Goal: Task Accomplishment & Management: Manage account settings

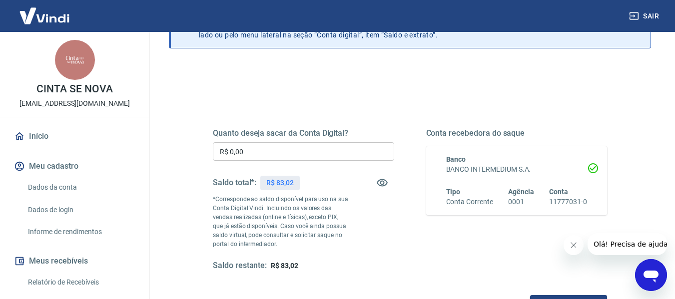
scroll to position [74, 0]
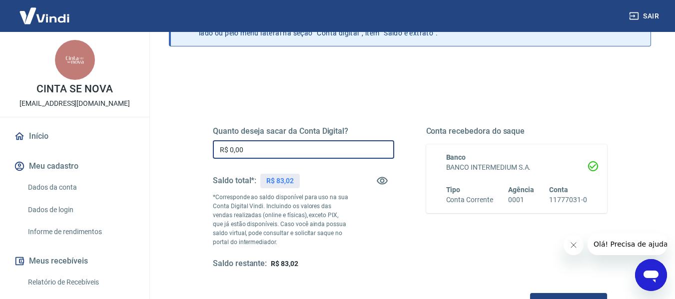
click at [309, 146] on input "R$ 0,00" at bounding box center [303, 149] width 181 height 18
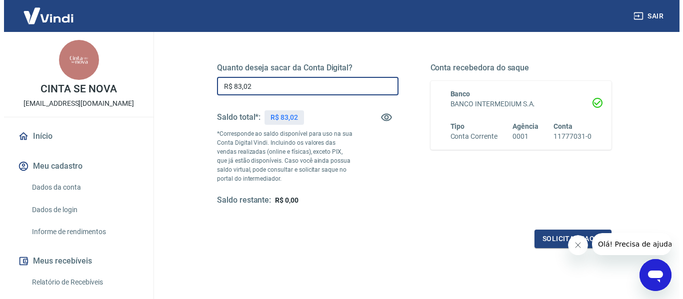
scroll to position [144, 0]
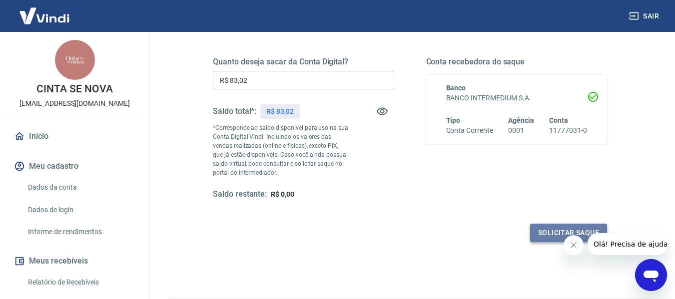
click at [556, 236] on button "Solicitar saque" at bounding box center [568, 233] width 77 height 18
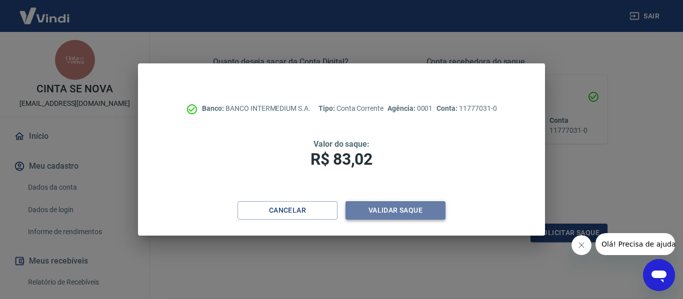
click at [413, 205] on button "Validar saque" at bounding box center [395, 210] width 100 height 18
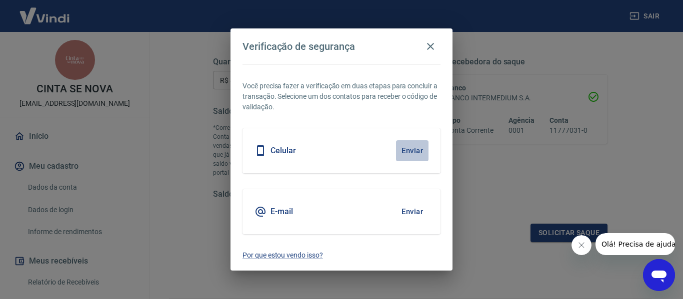
click at [413, 151] on button "Enviar" at bounding box center [412, 150] width 32 height 21
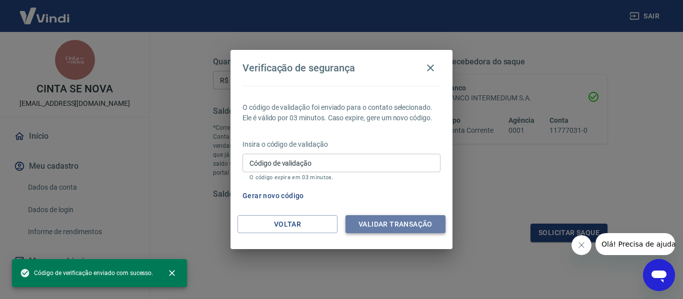
click at [405, 218] on button "Validar transação" at bounding box center [395, 224] width 100 height 18
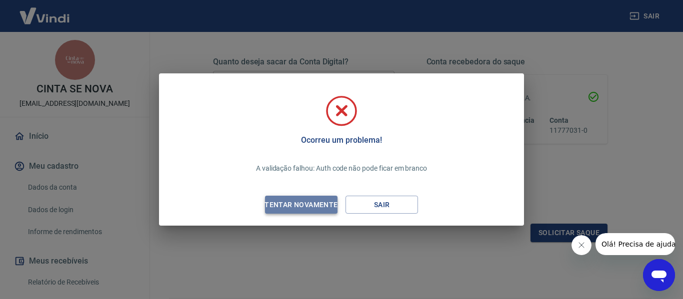
click at [315, 202] on div "Tentar novamente" at bounding box center [300, 205] width 97 height 12
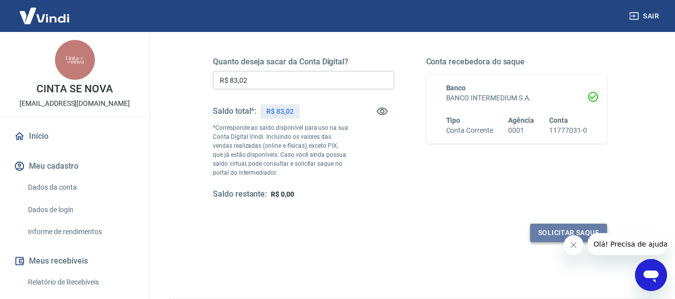
click at [552, 235] on button "Solicitar saque" at bounding box center [568, 233] width 77 height 18
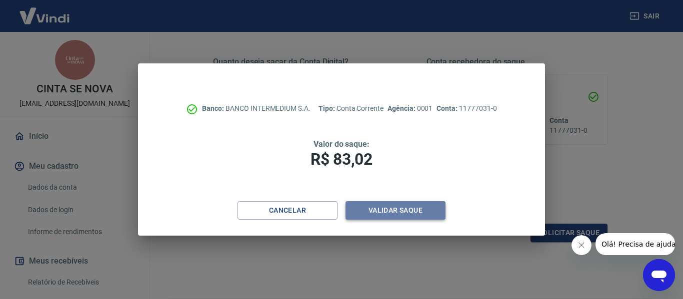
click at [390, 203] on button "Validar saque" at bounding box center [395, 210] width 100 height 18
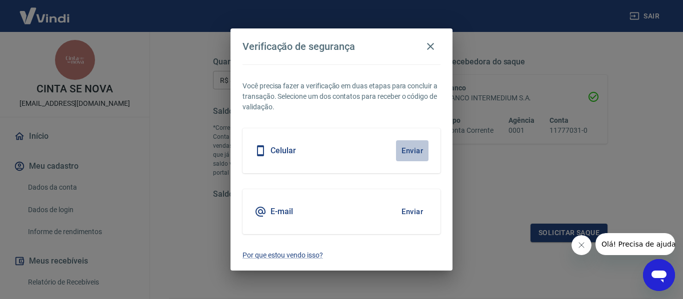
click at [409, 152] on button "Enviar" at bounding box center [412, 150] width 32 height 21
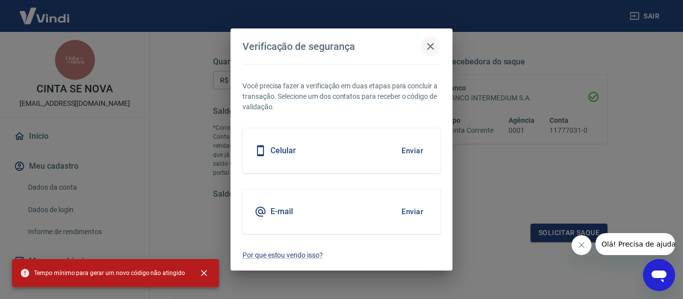
click at [431, 44] on icon "button" at bounding box center [430, 46] width 12 height 12
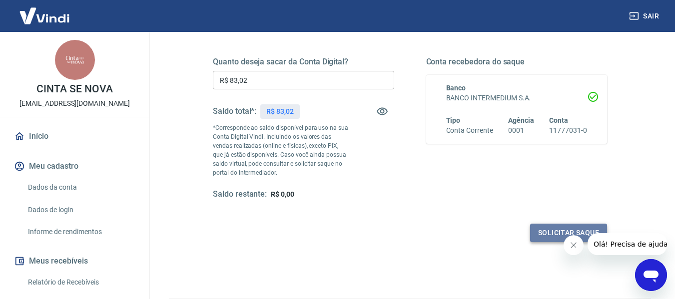
click at [549, 231] on button "Solicitar saque" at bounding box center [568, 233] width 77 height 18
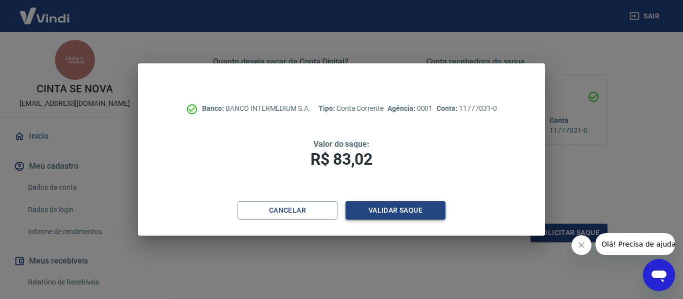
click at [400, 206] on button "Validar saque" at bounding box center [395, 210] width 100 height 18
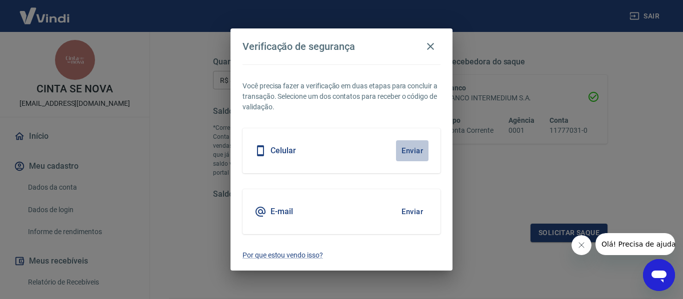
click at [411, 150] on button "Enviar" at bounding box center [412, 150] width 32 height 21
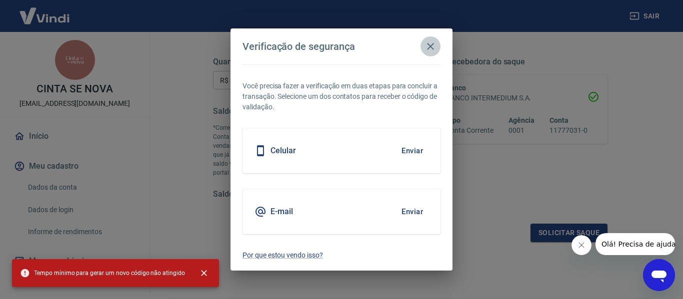
click at [434, 45] on icon "button" at bounding box center [430, 46] width 12 height 12
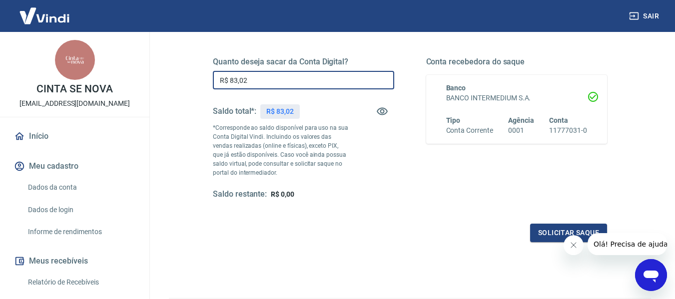
click at [278, 78] on input "R$ 83,02" at bounding box center [303, 80] width 181 height 18
type input "R$ 83,02"
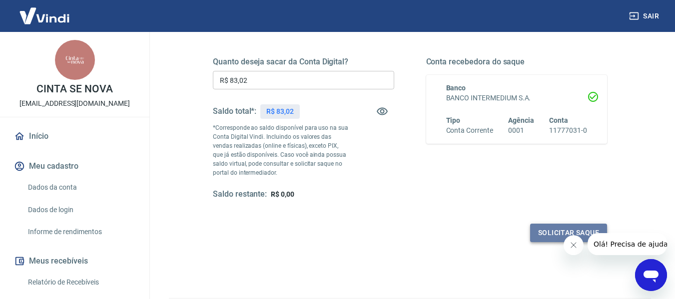
click at [545, 231] on button "Solicitar saque" at bounding box center [568, 233] width 77 height 18
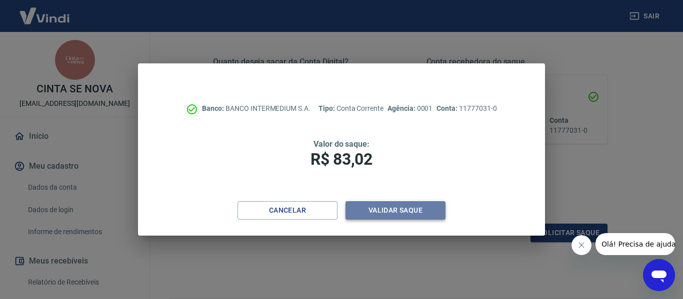
click at [399, 204] on button "Validar saque" at bounding box center [395, 210] width 100 height 18
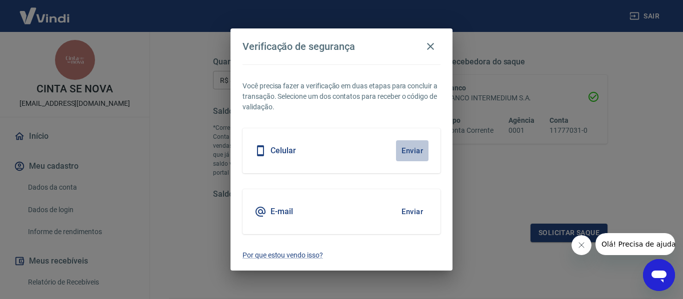
click at [414, 150] on button "Enviar" at bounding box center [412, 150] width 32 height 21
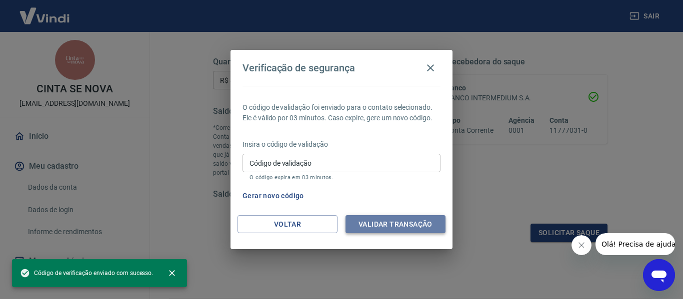
click at [394, 223] on button "Validar transação" at bounding box center [395, 224] width 100 height 18
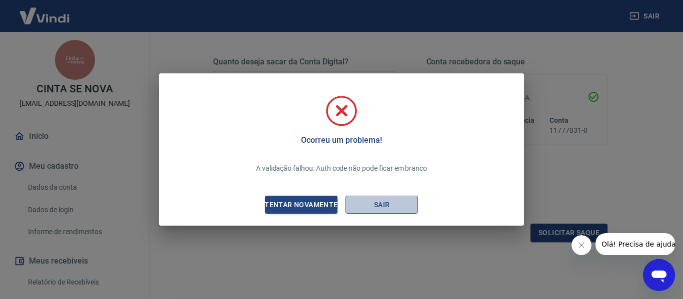
click at [359, 202] on button "Sair" at bounding box center [381, 205] width 72 height 18
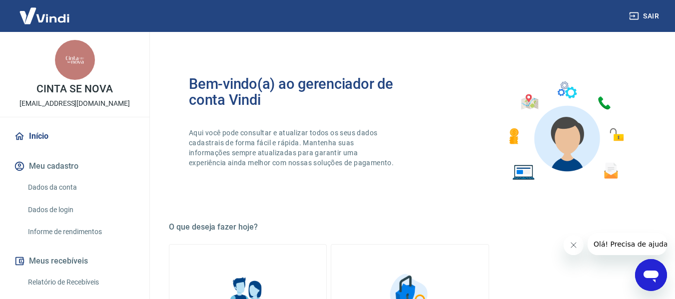
click at [89, 282] on link "Relatório de Recebíveis" at bounding box center [80, 282] width 113 height 20
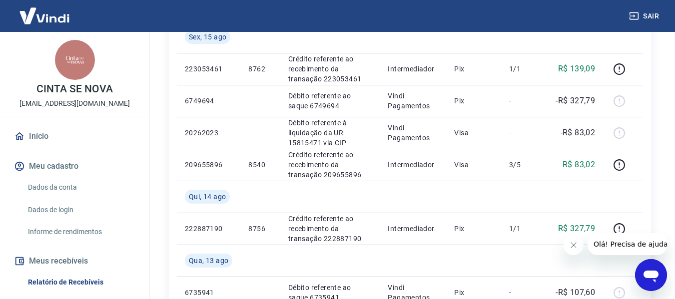
scroll to position [318, 0]
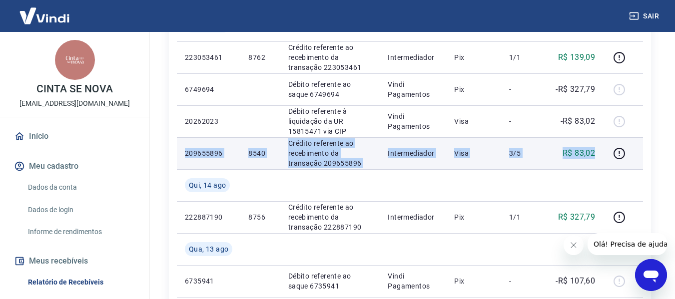
drag, startPoint x: 181, startPoint y: 149, endPoint x: 600, endPoint y: 151, distance: 418.8
click at [600, 151] on tr "209655896 8540 Crédito referente ao recebimento da transação 209655896 Intermed…" at bounding box center [410, 153] width 466 height 32
copy tr "209655896 8540 Crédito referente ao recebimento da transação 209655896 Intermed…"
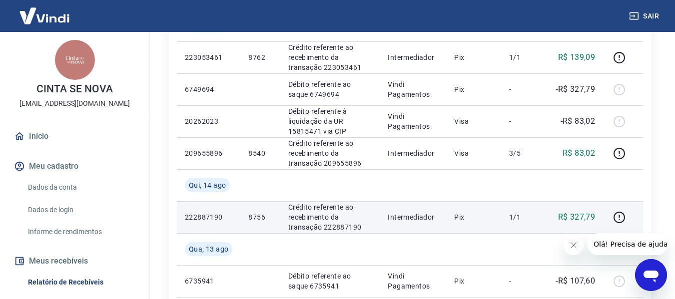
click at [187, 217] on p "222887190" at bounding box center [208, 217] width 47 height 10
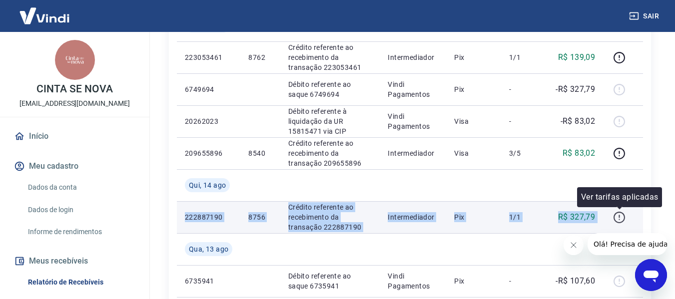
drag, startPoint x: 184, startPoint y: 217, endPoint x: 613, endPoint y: 215, distance: 428.8
click at [613, 215] on tr "222887190 8756 Crédito referente ao recebimento da transação 222887190 Intermed…" at bounding box center [410, 217] width 466 height 32
copy tr "222887190 8756 Crédito referente ao recebimento da transação 222887190 Intermed…"
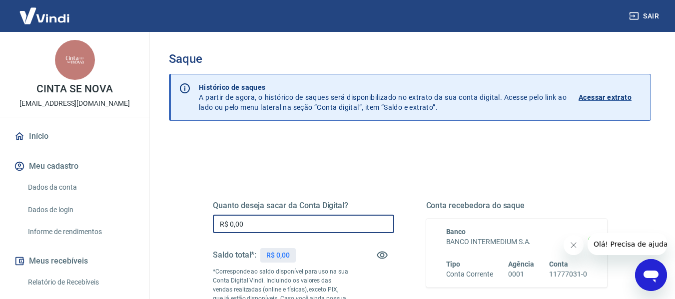
click at [303, 226] on input "R$ 0,00" at bounding box center [303, 224] width 181 height 18
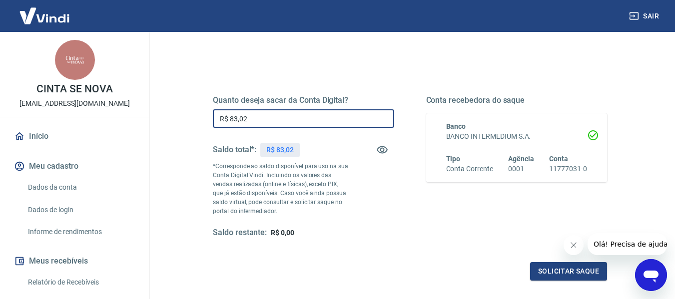
scroll to position [104, 0]
type input "R$ 83,02"
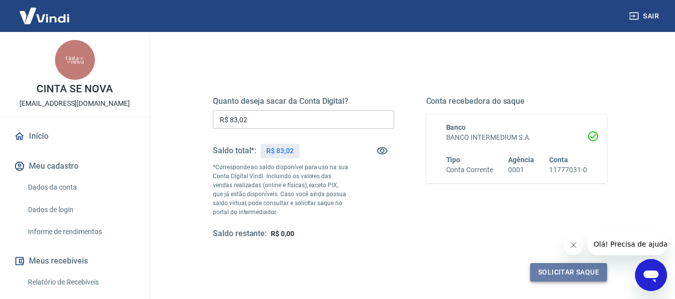
click at [565, 270] on button "Solicitar saque" at bounding box center [568, 272] width 77 height 18
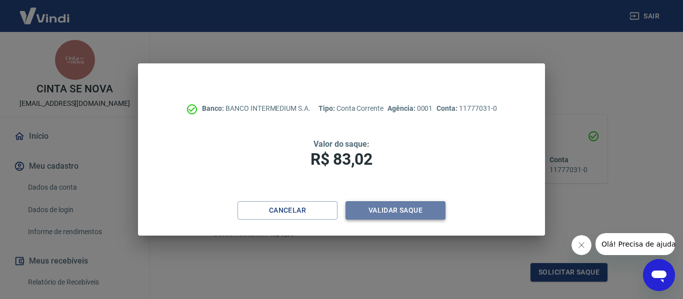
click at [409, 210] on button "Validar saque" at bounding box center [395, 210] width 100 height 18
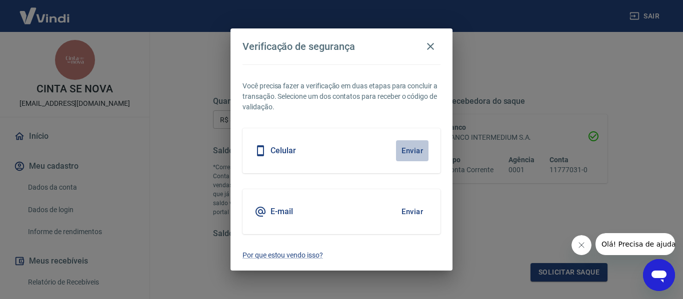
click at [412, 147] on button "Enviar" at bounding box center [412, 150] width 32 height 21
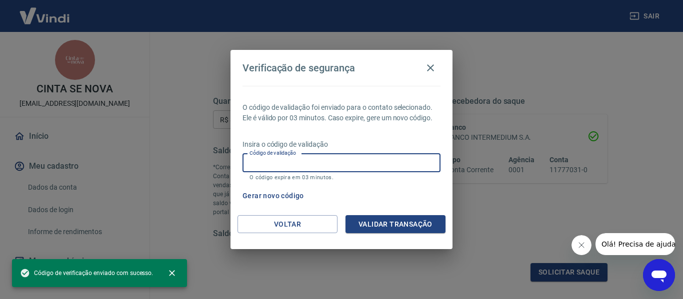
click at [309, 163] on input "Código de validação" at bounding box center [341, 163] width 198 height 18
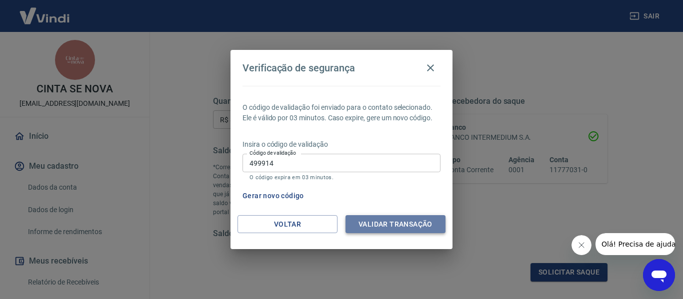
click at [394, 218] on button "Validar transação" at bounding box center [395, 224] width 100 height 18
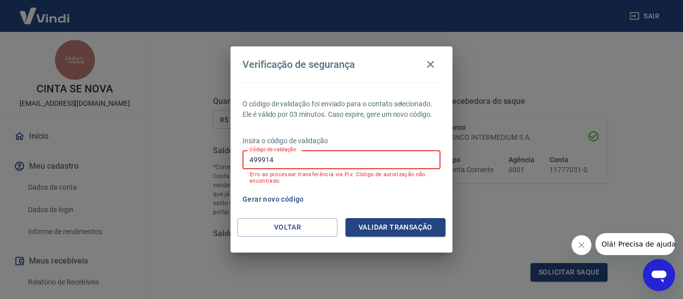
click at [328, 162] on input "499914" at bounding box center [341, 159] width 198 height 18
type input "4"
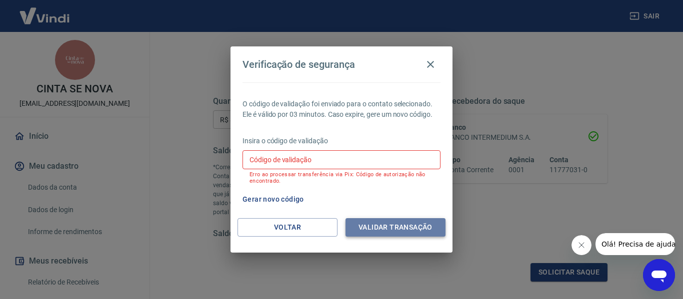
click at [382, 225] on button "Validar transação" at bounding box center [395, 227] width 100 height 18
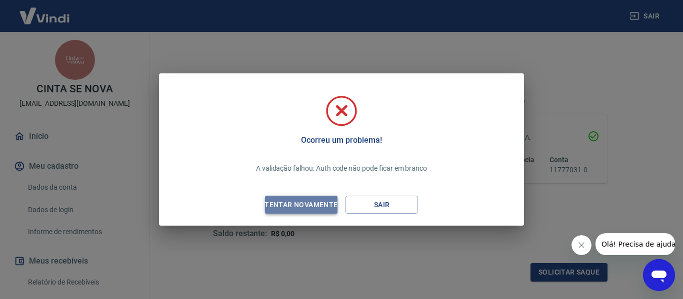
click at [311, 202] on div "Tentar novamente" at bounding box center [300, 205] width 97 height 12
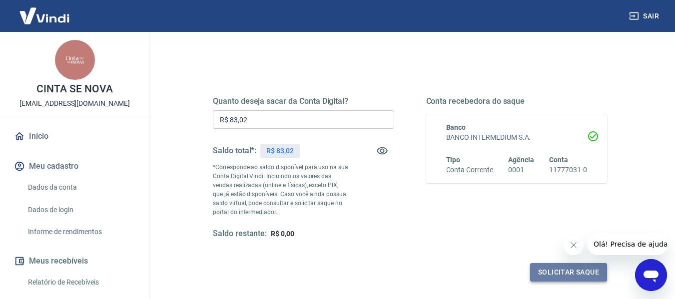
click at [560, 269] on button "Solicitar saque" at bounding box center [568, 272] width 77 height 18
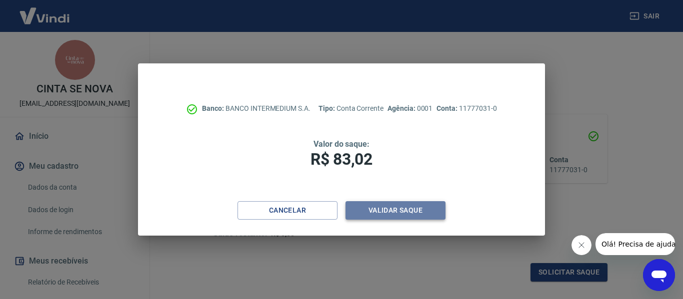
click at [395, 211] on button "Validar saque" at bounding box center [395, 210] width 100 height 18
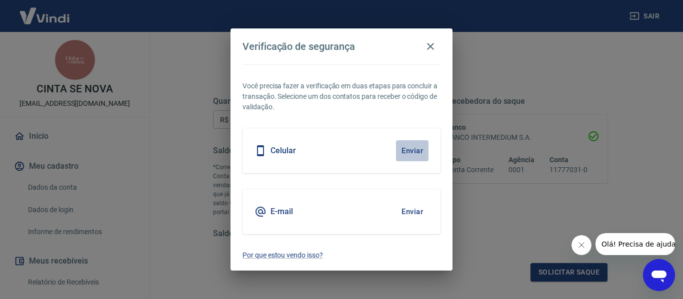
click at [414, 153] on button "Enviar" at bounding box center [412, 150] width 32 height 21
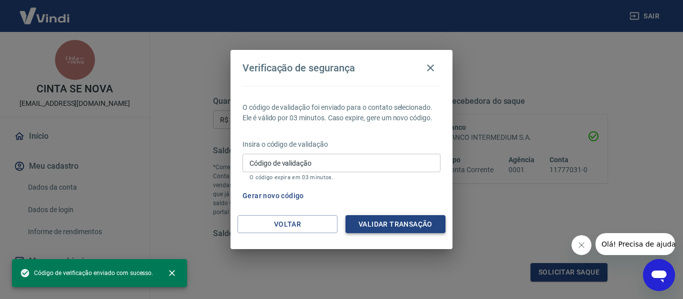
click at [400, 225] on button "Validar transação" at bounding box center [395, 224] width 100 height 18
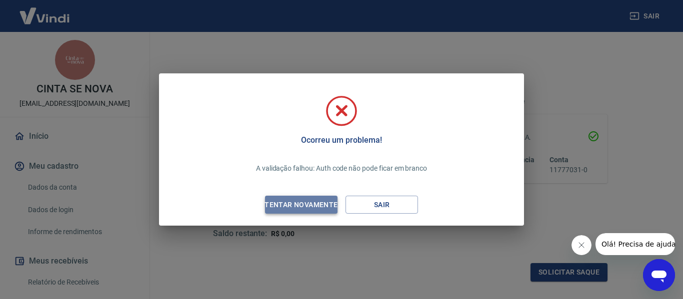
click at [311, 205] on div "Tentar novamente" at bounding box center [300, 205] width 97 height 12
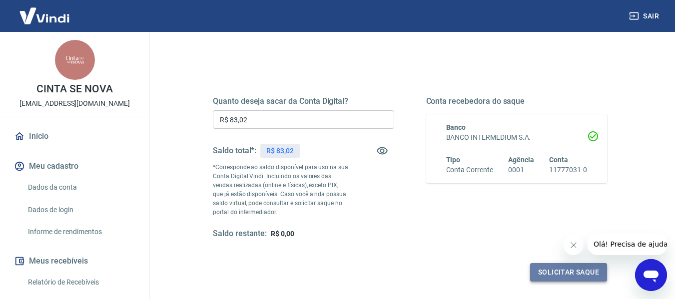
click at [568, 277] on button "Solicitar saque" at bounding box center [568, 272] width 77 height 18
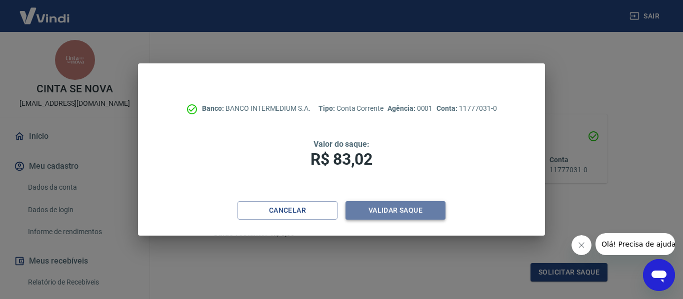
click at [408, 207] on button "Validar saque" at bounding box center [395, 210] width 100 height 18
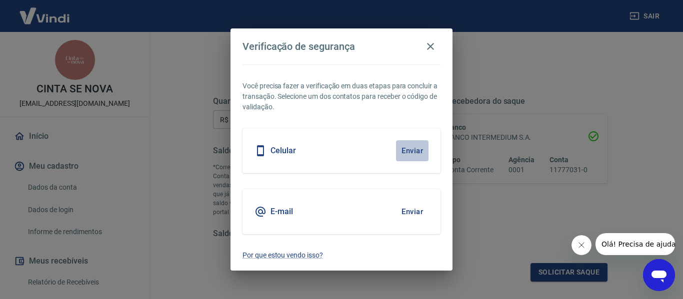
click at [413, 150] on button "Enviar" at bounding box center [412, 150] width 32 height 21
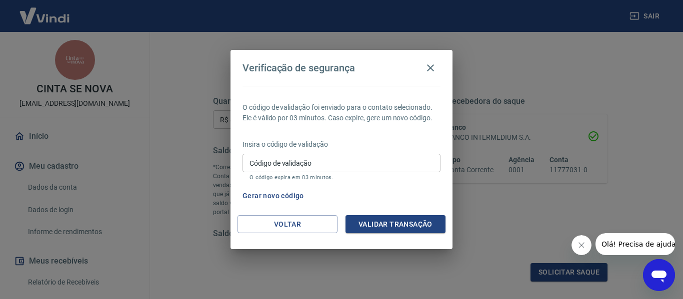
click at [326, 165] on input "Código de validação" at bounding box center [341, 163] width 198 height 18
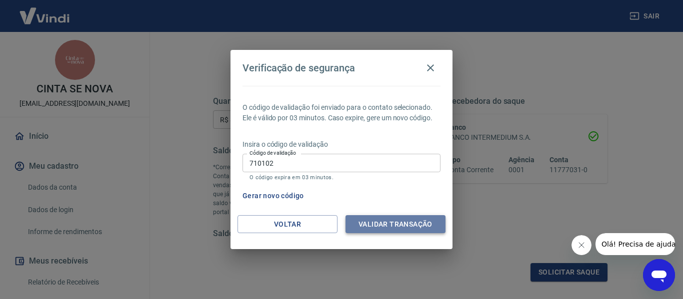
click at [386, 223] on button "Validar transação" at bounding box center [395, 224] width 100 height 18
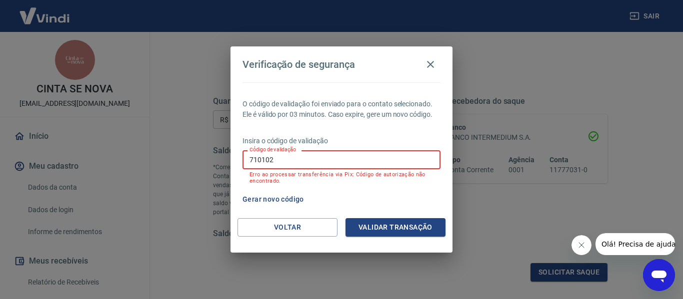
click at [310, 159] on input "710102" at bounding box center [341, 159] width 198 height 18
type input "7"
type input "823083"
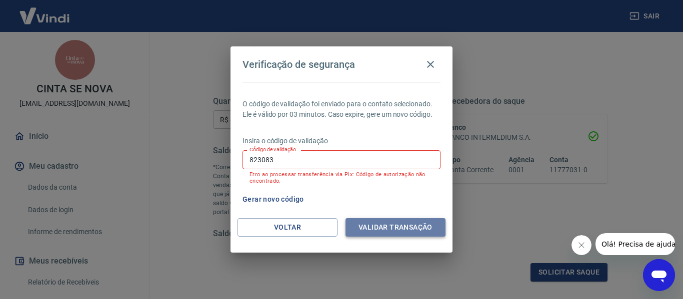
click at [385, 227] on button "Validar transação" at bounding box center [395, 227] width 100 height 18
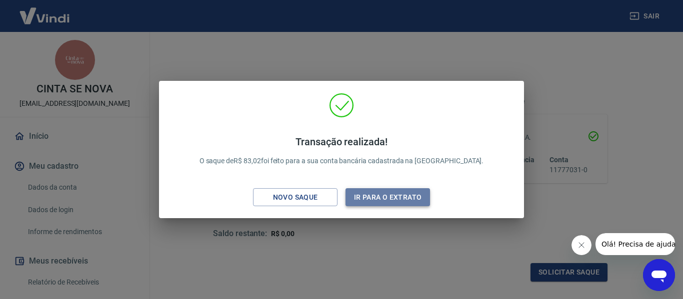
click at [375, 195] on button "Ir para o extrato" at bounding box center [387, 197] width 84 height 18
